Goal: Find specific page/section: Find specific page/section

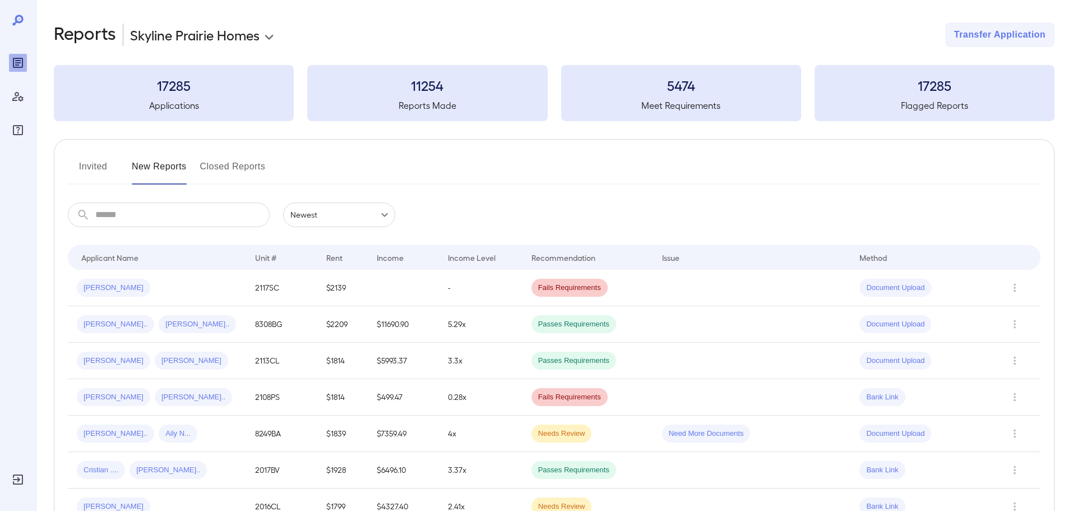
click at [90, 163] on button "Invited" at bounding box center [93, 170] width 50 height 27
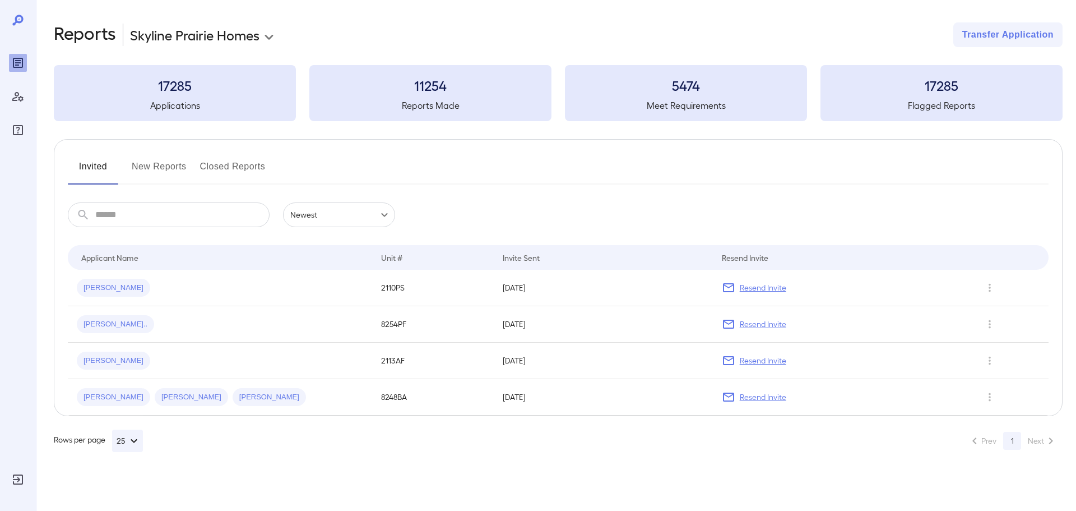
click at [149, 163] on button "New Reports" at bounding box center [159, 170] width 55 height 27
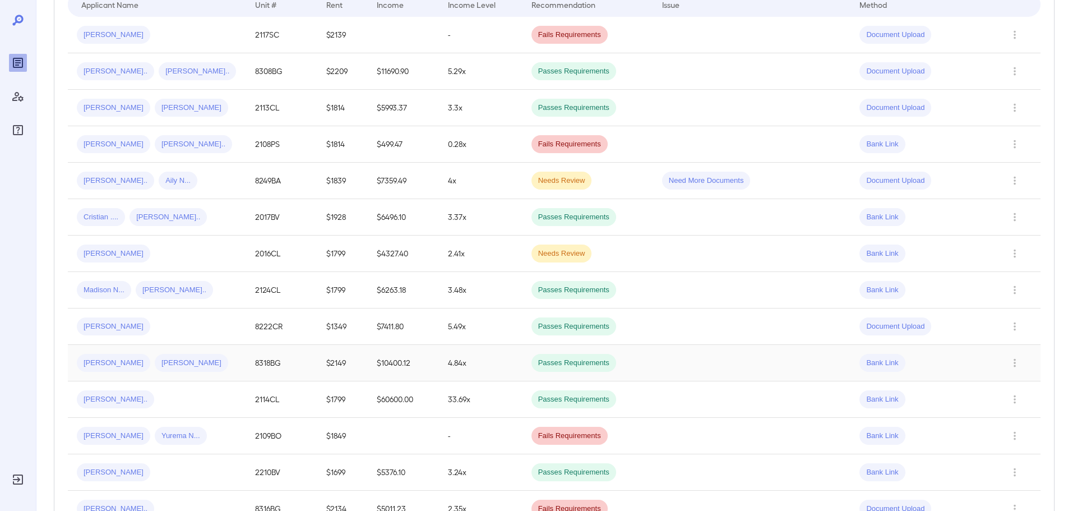
scroll to position [56, 0]
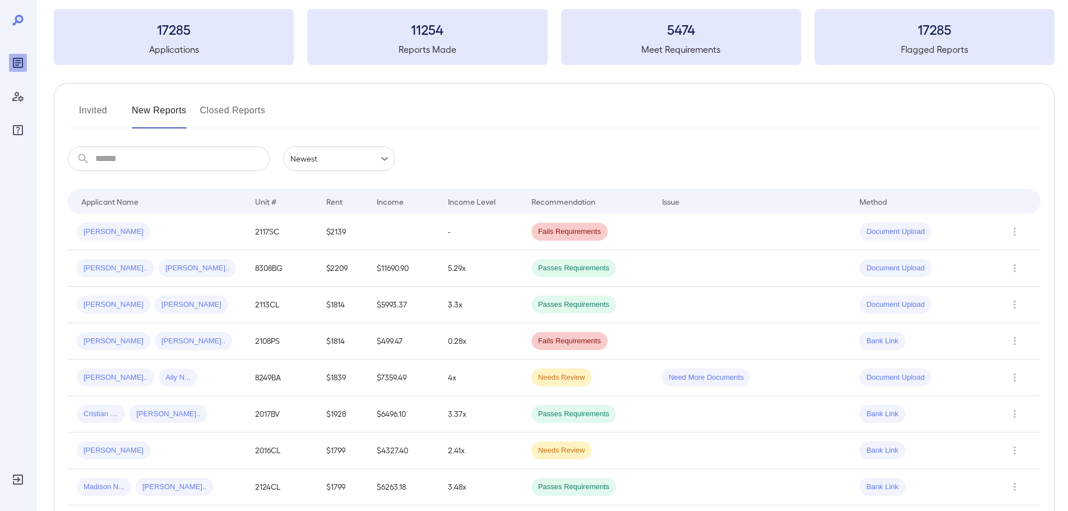
click at [267, 201] on div "Unit #" at bounding box center [265, 200] width 21 height 13
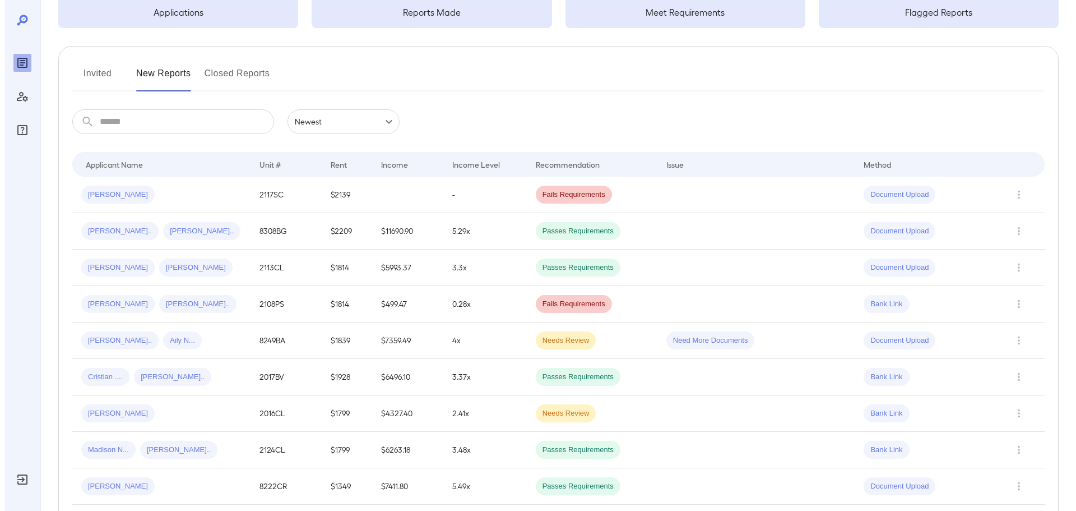
scroll to position [0, 0]
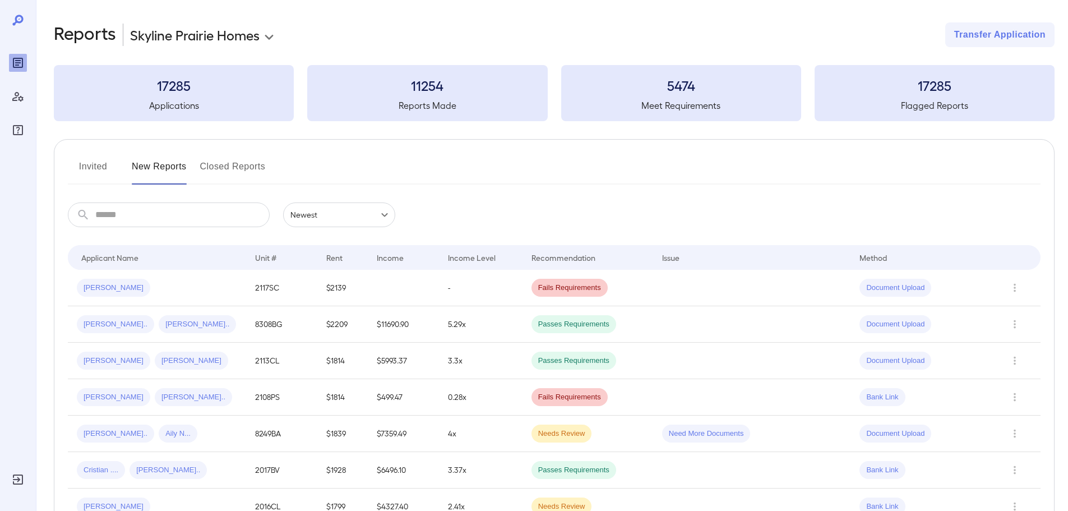
click at [100, 168] on button "Invited" at bounding box center [93, 170] width 50 height 27
